Goal: Transaction & Acquisition: Purchase product/service

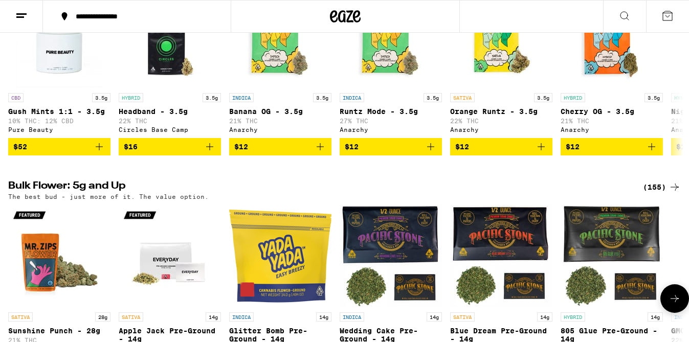
scroll to position [909, 0]
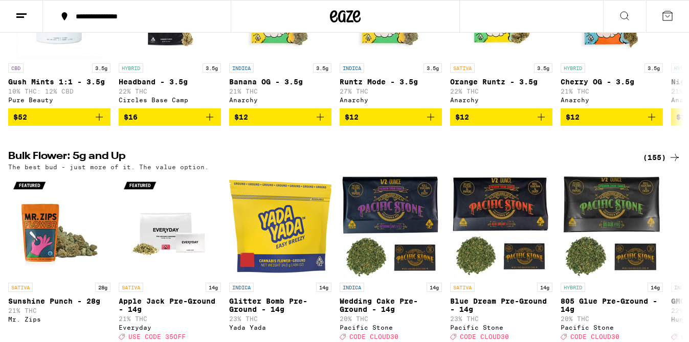
click at [660, 164] on div "(155)" at bounding box center [662, 157] width 38 height 12
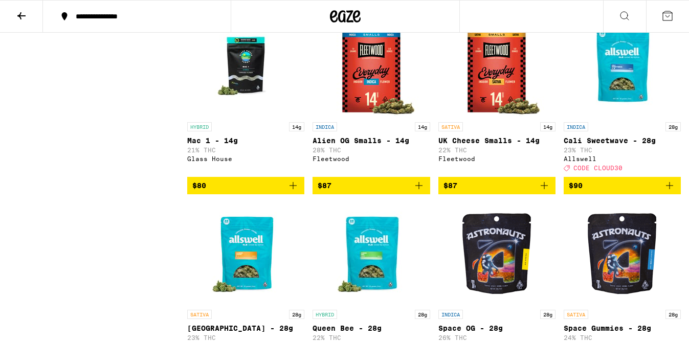
scroll to position [5024, 0]
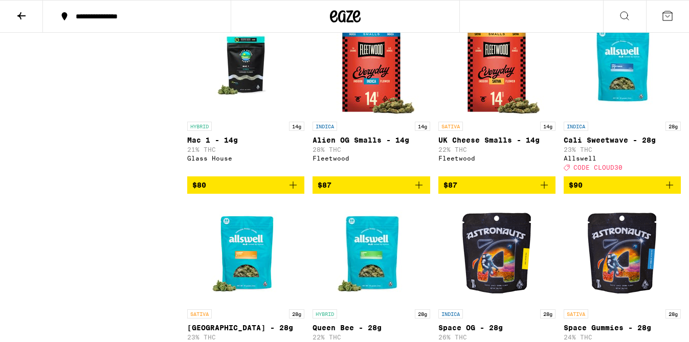
click at [604, 191] on span "$90" at bounding box center [622, 185] width 107 height 12
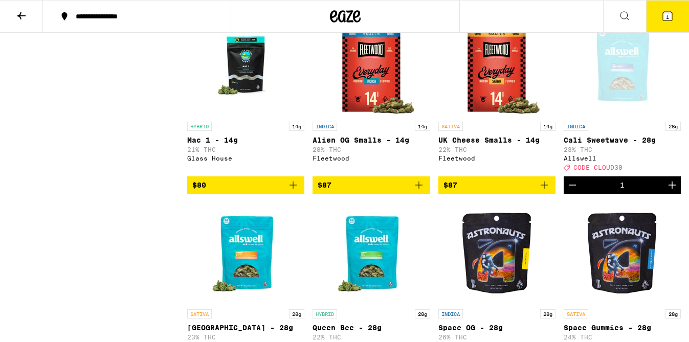
click at [665, 13] on icon at bounding box center [667, 15] width 9 height 9
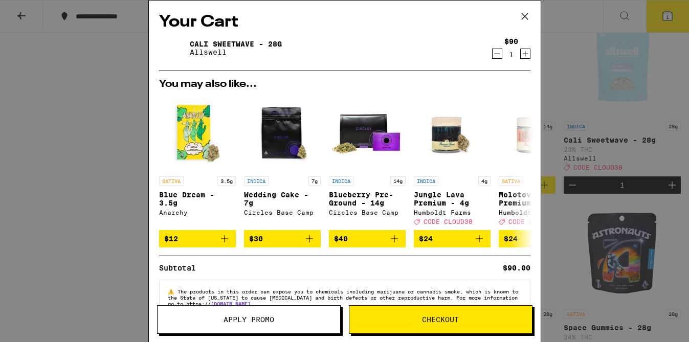
scroll to position [30, 0]
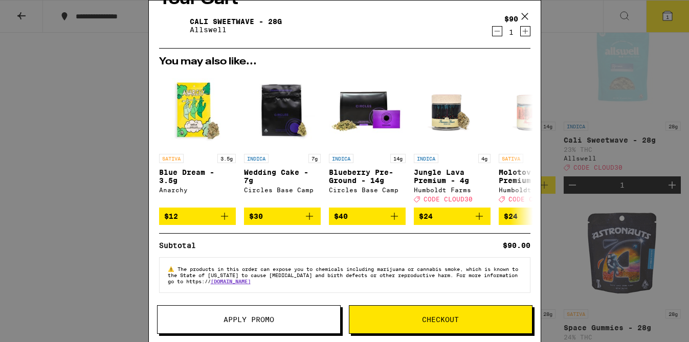
click at [393, 324] on button "Checkout" at bounding box center [441, 319] width 184 height 29
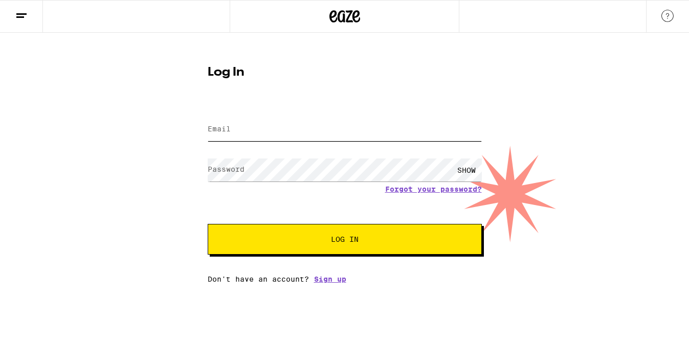
click at [255, 133] on input "Email" at bounding box center [345, 129] width 274 height 23
type input "[EMAIL_ADDRESS][DOMAIN_NAME]"
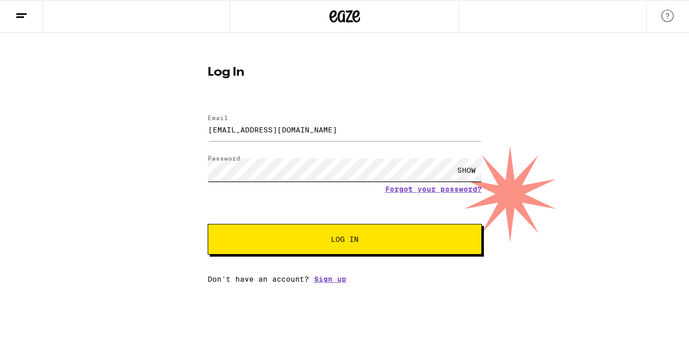
click at [208, 224] on button "Log In" at bounding box center [345, 239] width 274 height 31
